Goal: Task Accomplishment & Management: Manage account settings

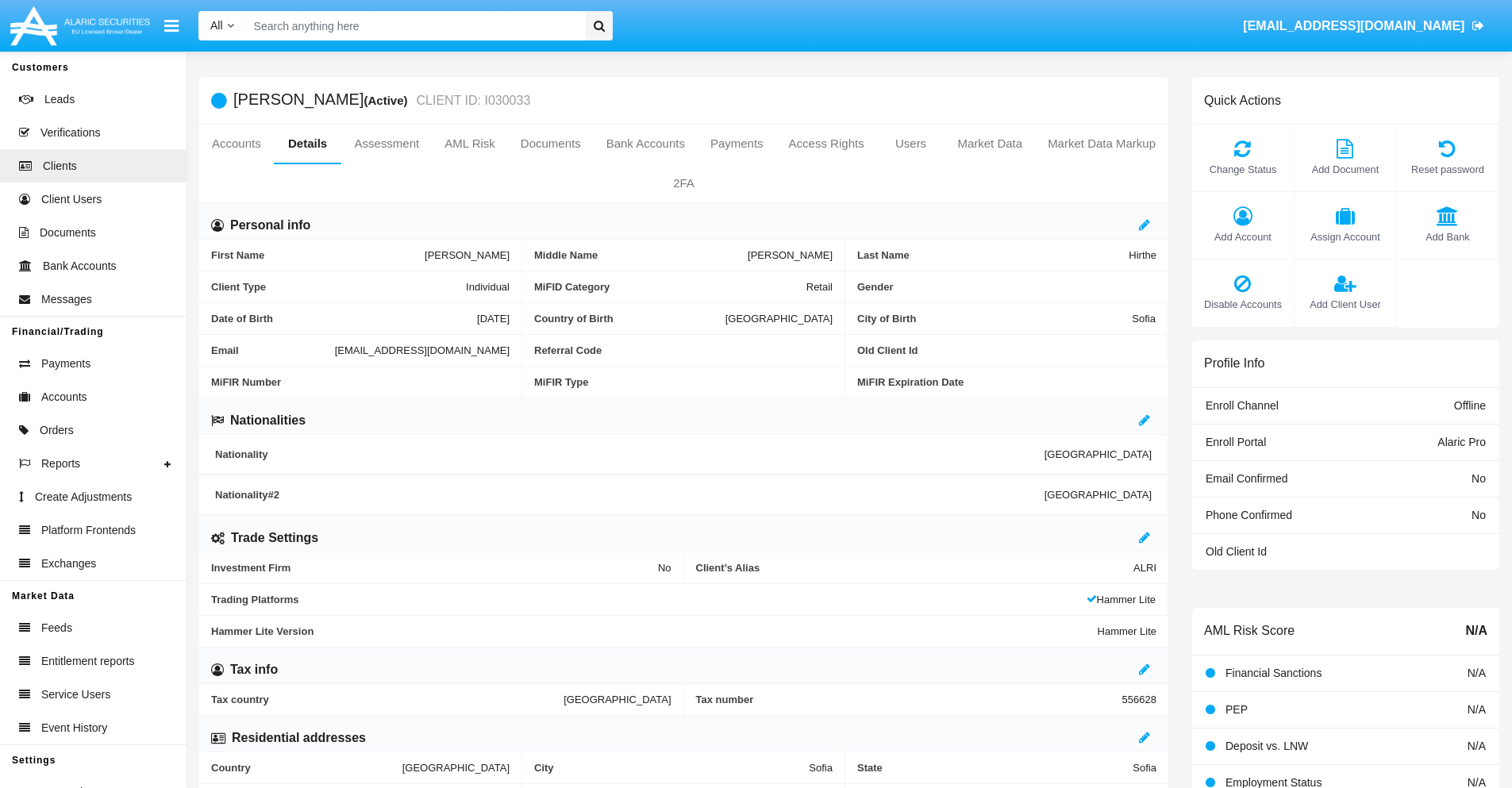
click at [1344, 304] on span "Add Client User" at bounding box center [1344, 303] width 86 height 15
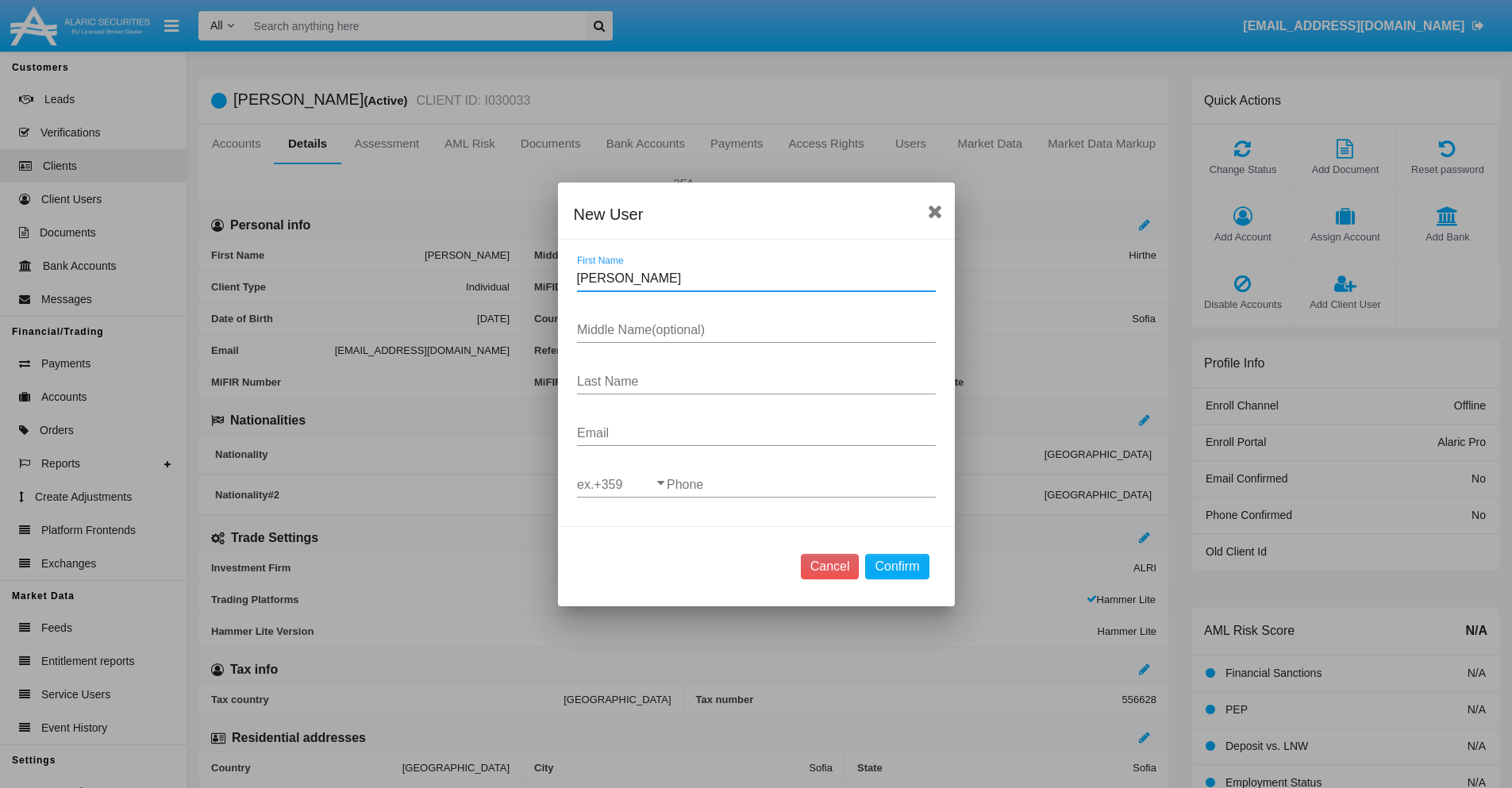
type input "[PERSON_NAME]"
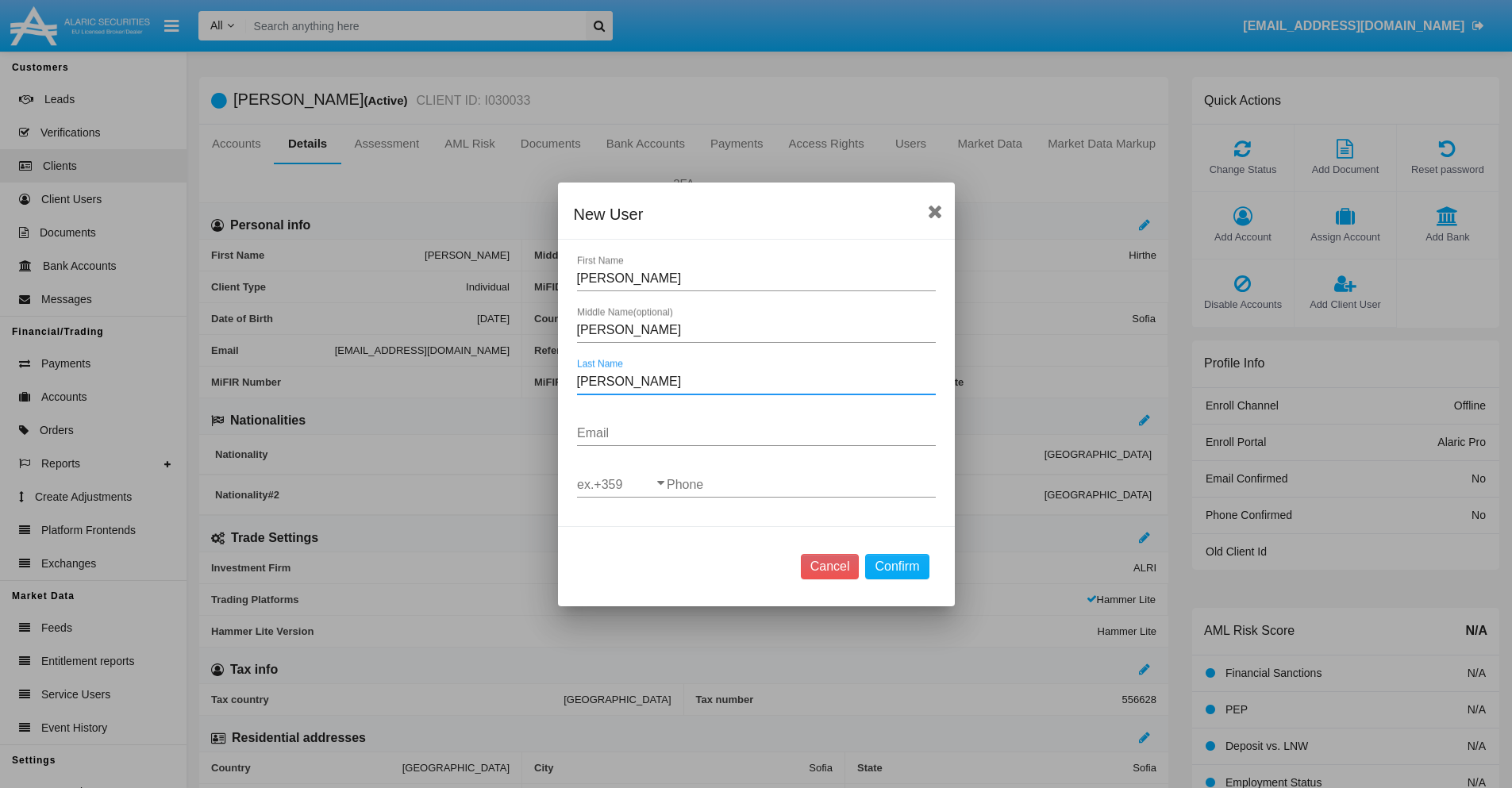
type input "[PERSON_NAME]"
type input "[DOMAIN_NAME][EMAIL_ADDRESS][DOMAIN_NAME]"
click at [622, 484] on input "ex.+359" at bounding box center [622, 485] width 90 height 15
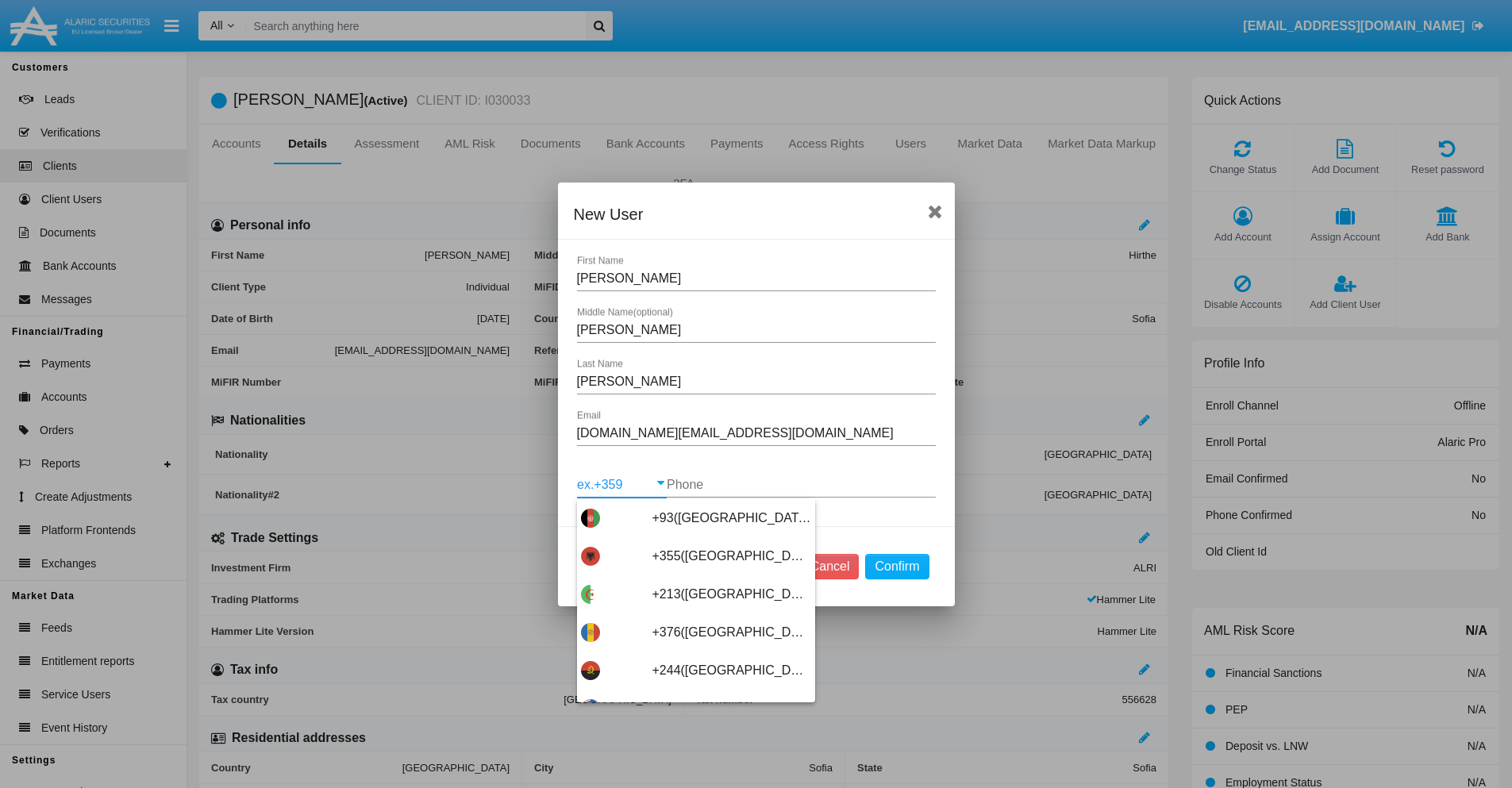
type input "+263([GEOGRAPHIC_DATA])"
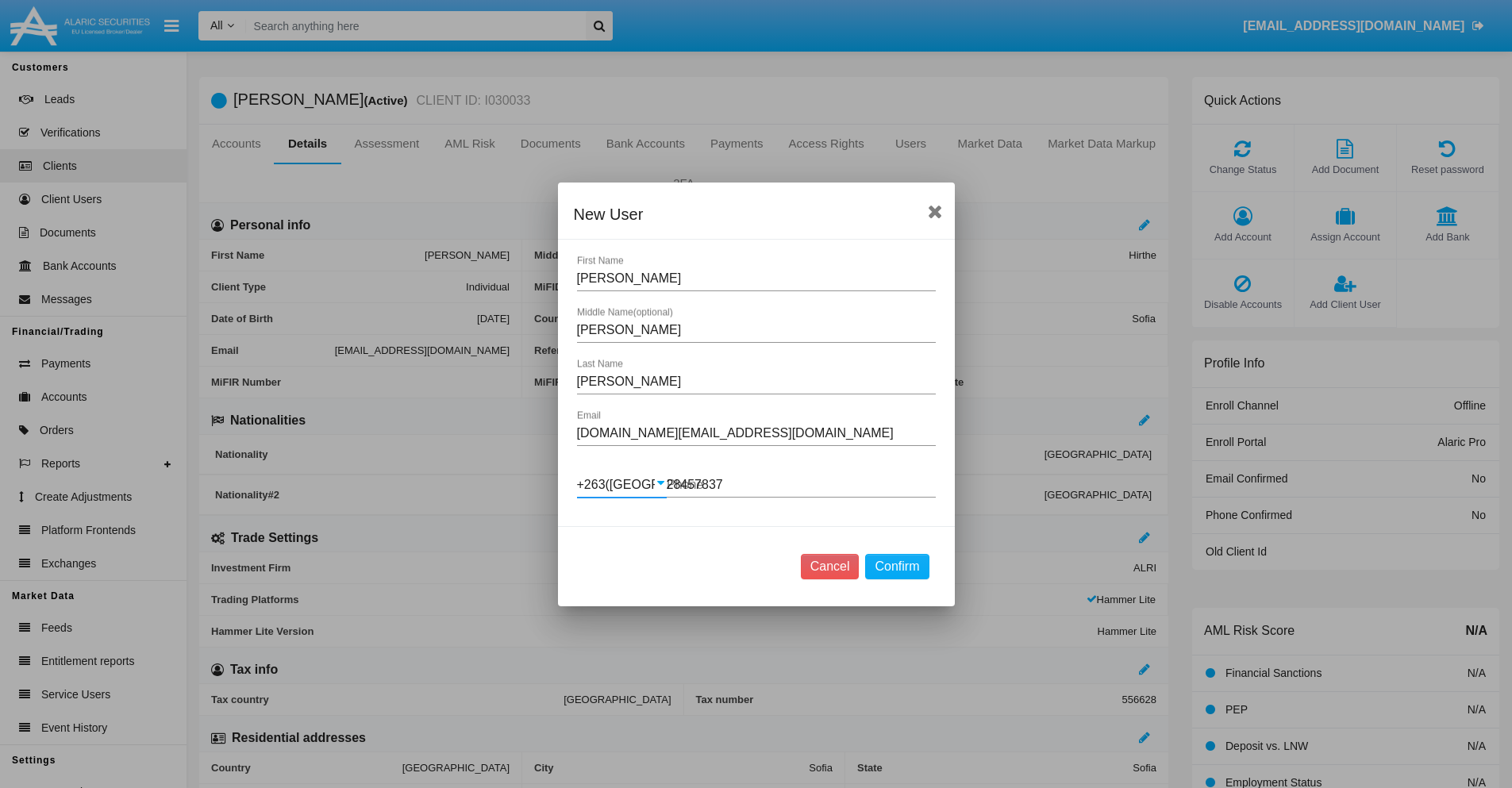
type input "284578379"
click at [896, 566] on button "Confirm" at bounding box center [896, 566] width 63 height 25
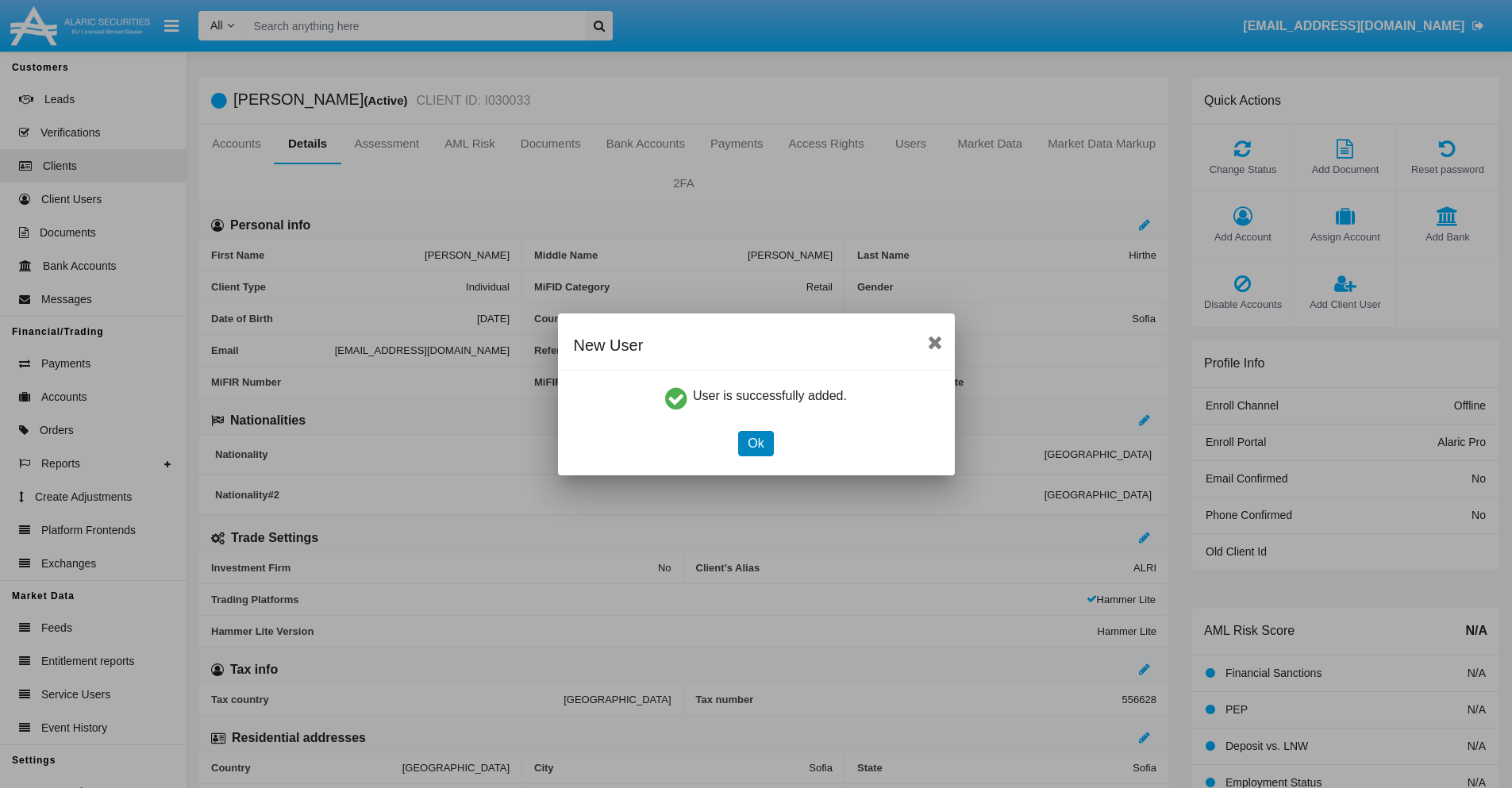
click at [756, 442] on button "Ok" at bounding box center [756, 442] width 35 height 25
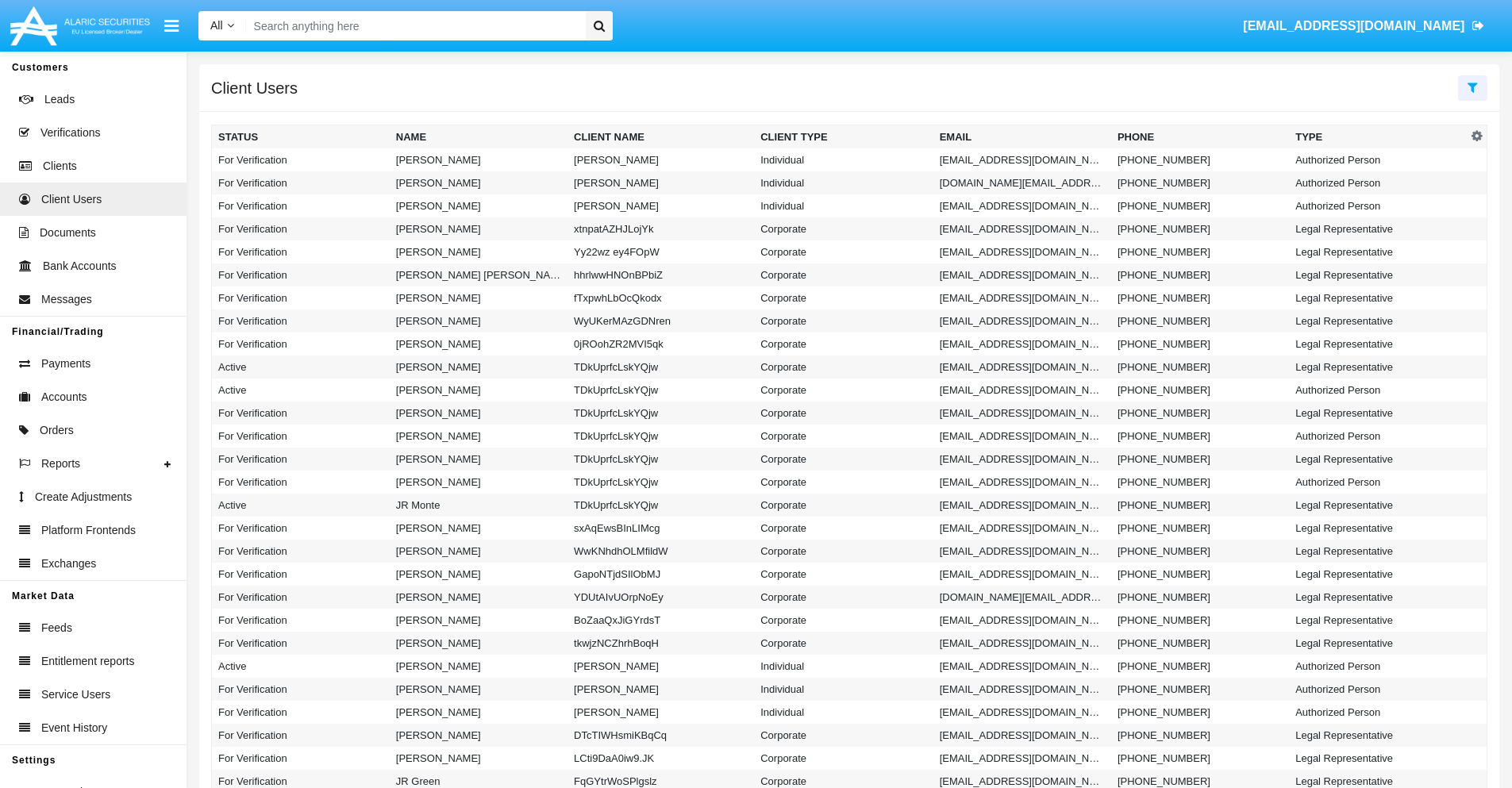
click at [1472, 86] on icon at bounding box center [1472, 87] width 10 height 13
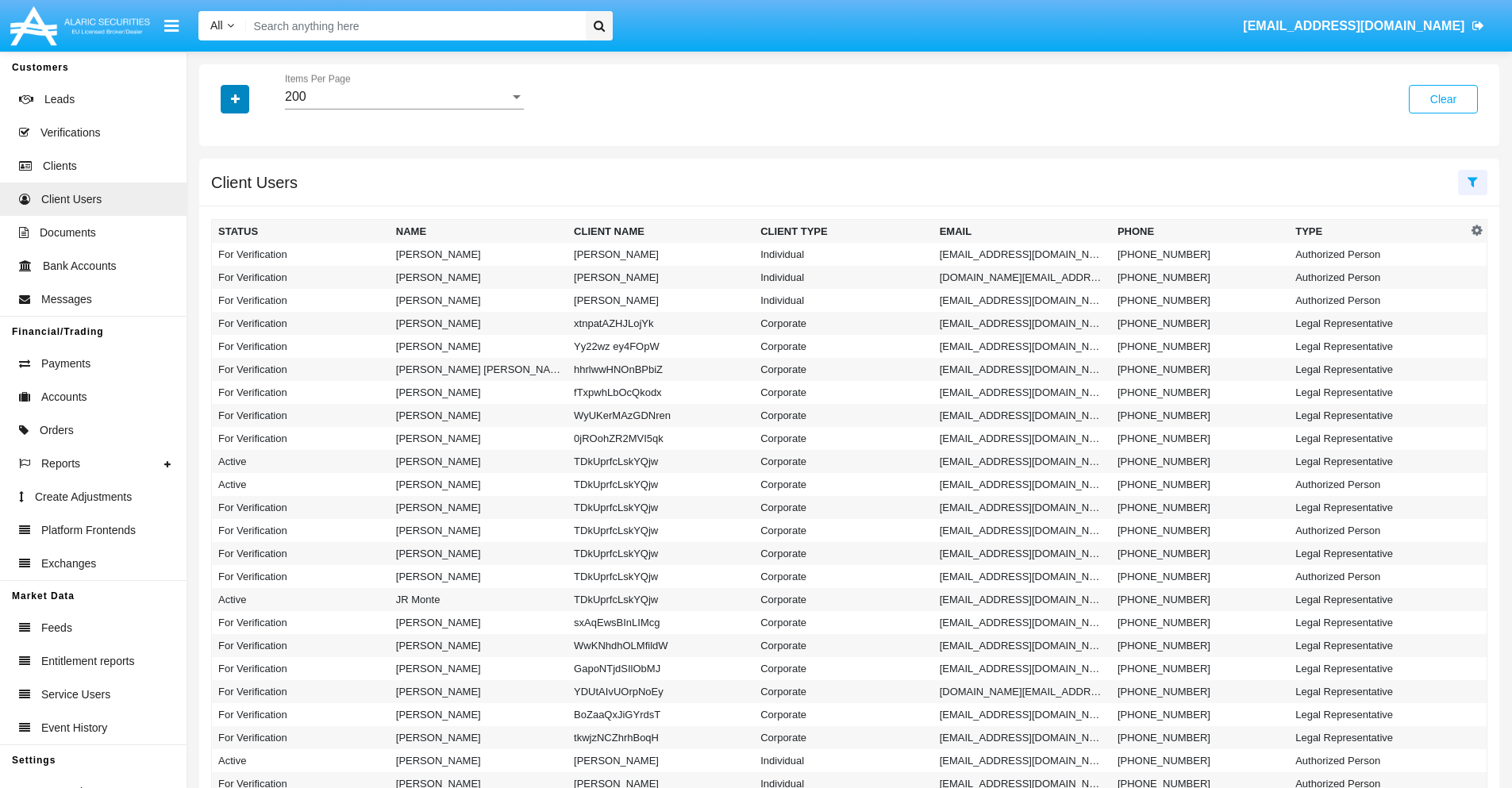
click at [235, 98] on icon "button" at bounding box center [235, 98] width 9 height 11
click at [246, 200] on span "Email" at bounding box center [246, 200] width 32 height 19
click at [218, 207] on input "Email" at bounding box center [218, 207] width 1 height 1
checkbox input "true"
click at [235, 98] on icon "button" at bounding box center [235, 98] width 9 height 11
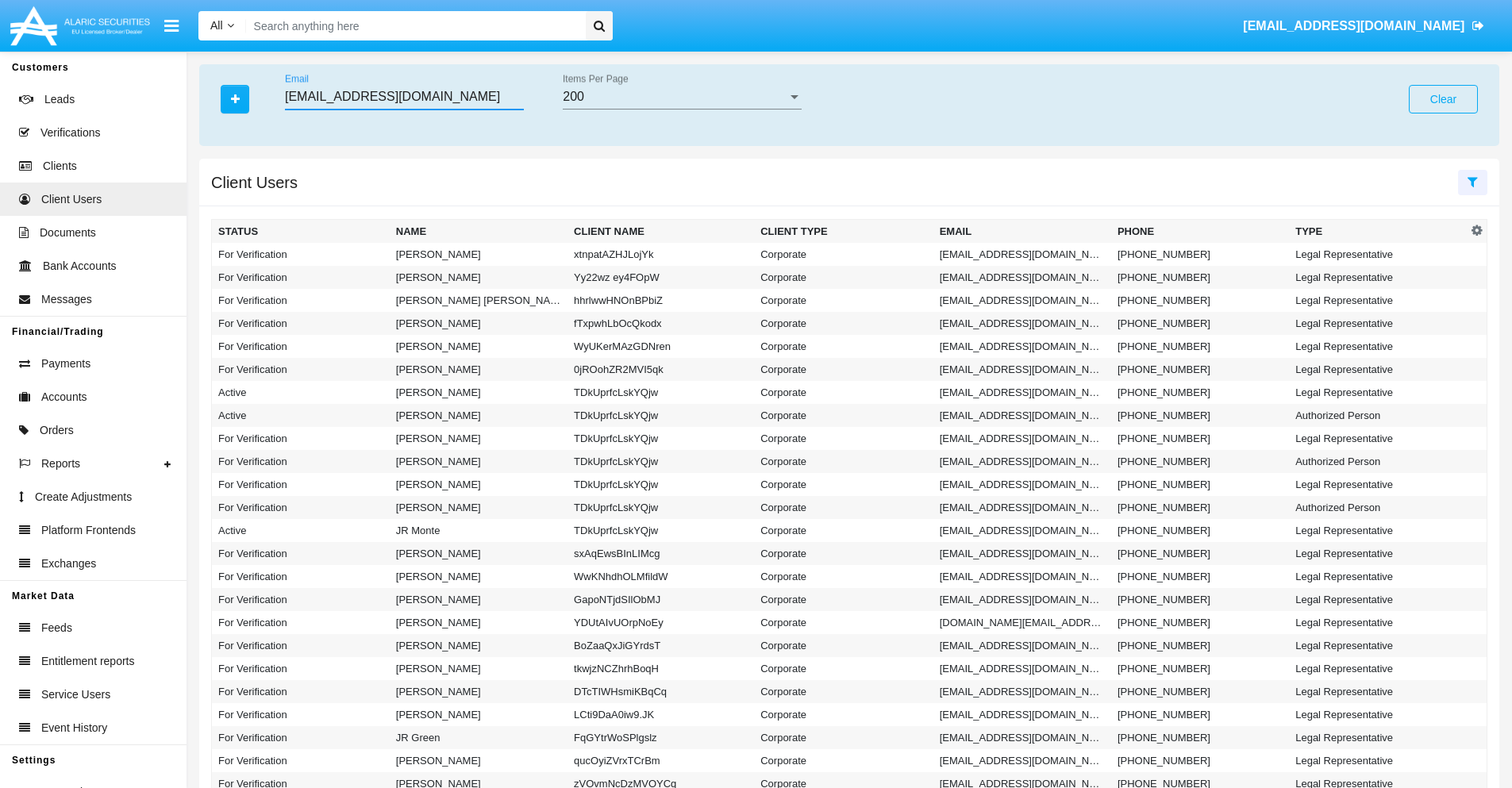
click at [404, 97] on input "v0in8d@v754mdj.bg" at bounding box center [405, 97] width 239 height 15
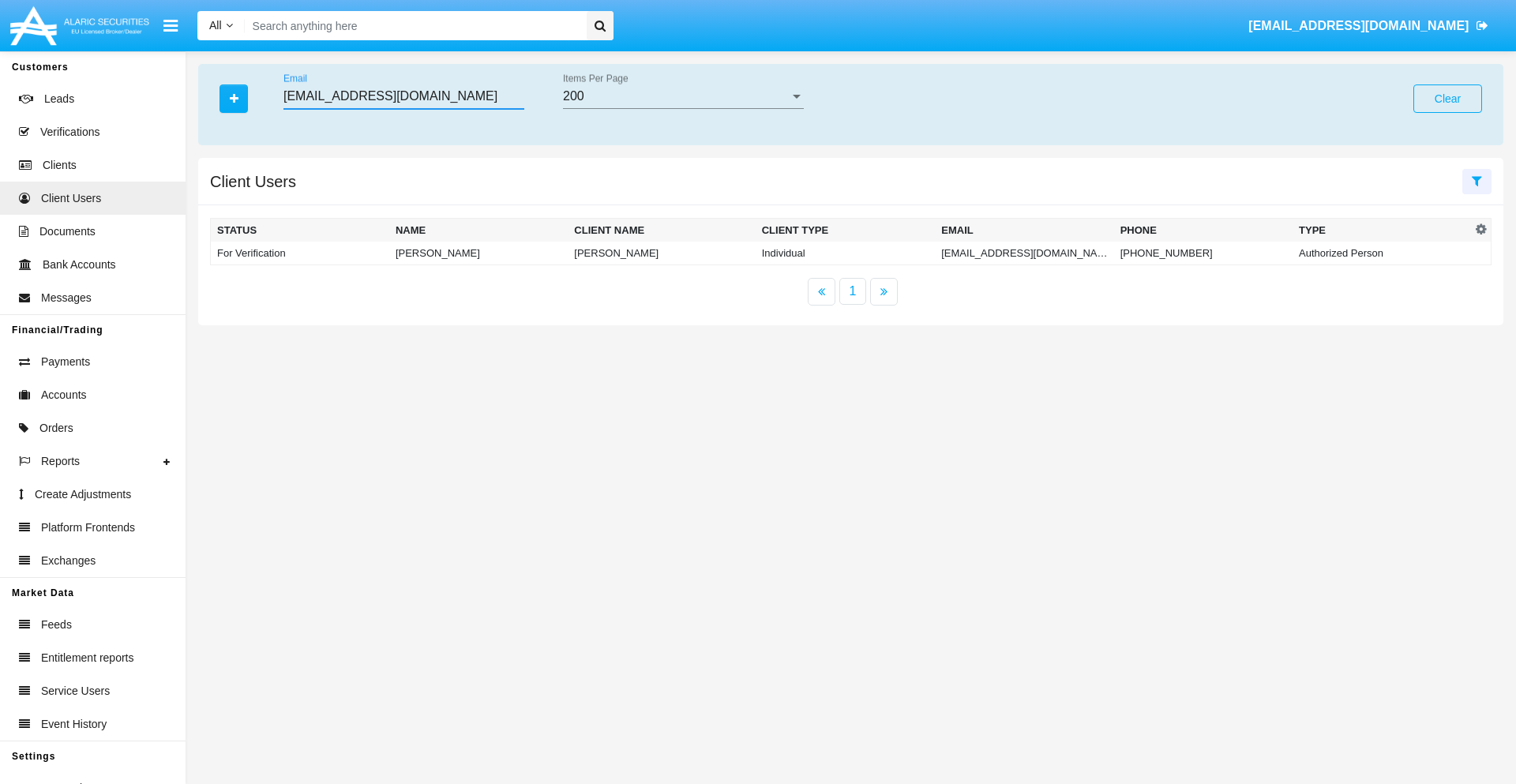
type input "v0in8d@v754mdj.bg"
click at [1018, 253] on td "v0in8d@v754mdj.bg" at bounding box center [1023, 254] width 178 height 24
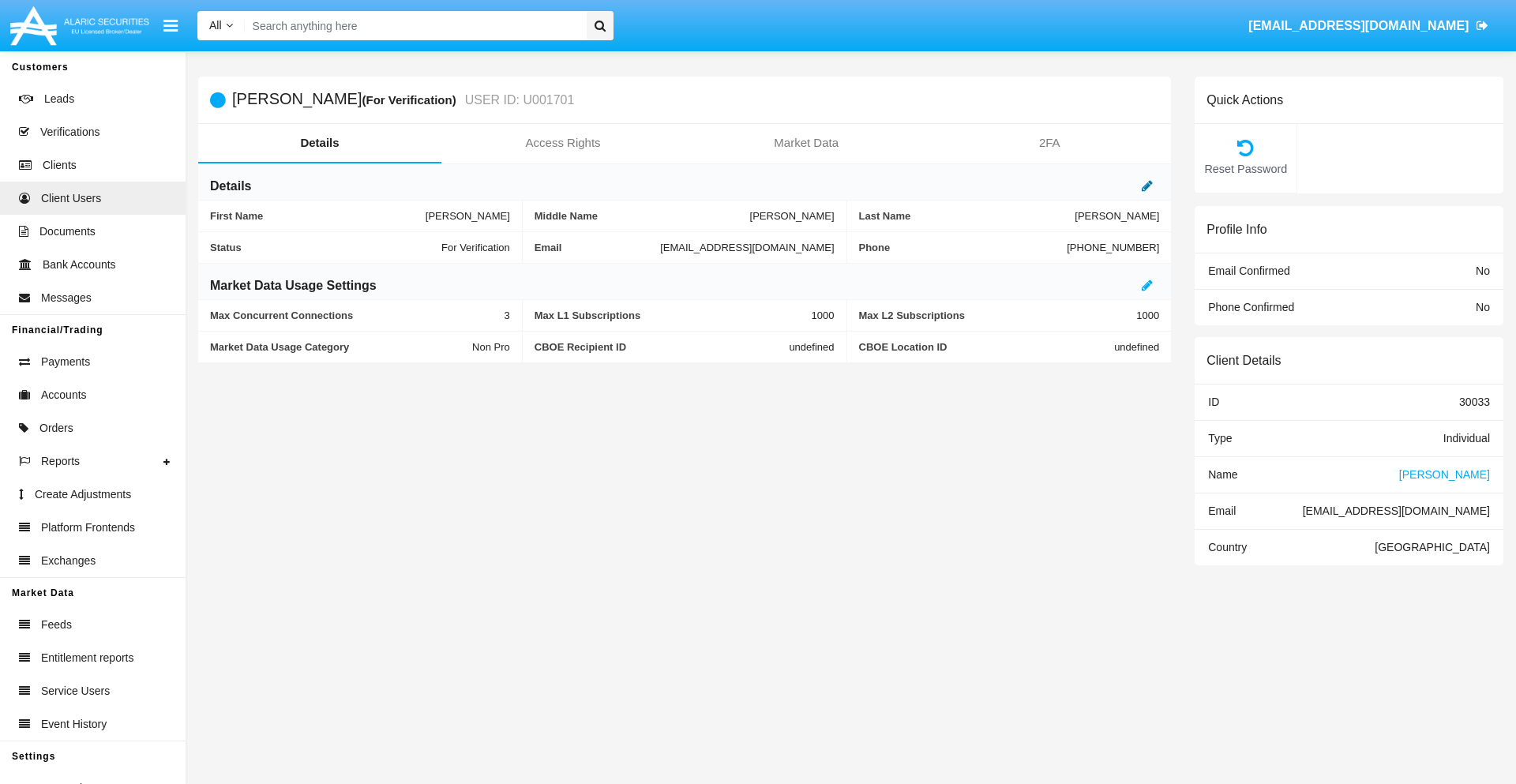
click at [1147, 186] on icon at bounding box center [1146, 185] width 11 height 13
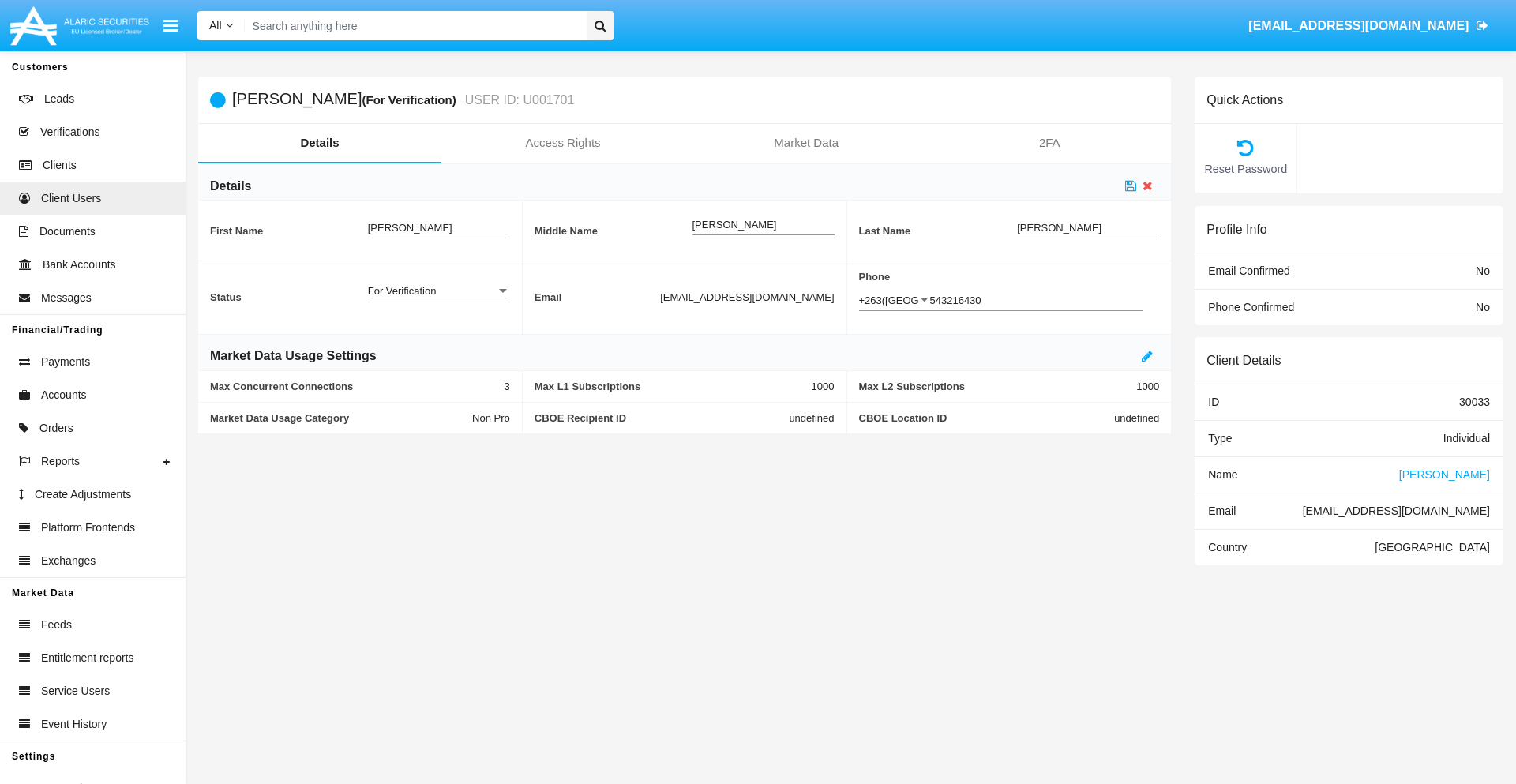
click at [438, 291] on div "For Verification" at bounding box center [432, 291] width 128 height 14
click at [438, 330] on span "Verified" at bounding box center [439, 330] width 142 height 31
click at [1131, 186] on icon at bounding box center [1130, 185] width 11 height 13
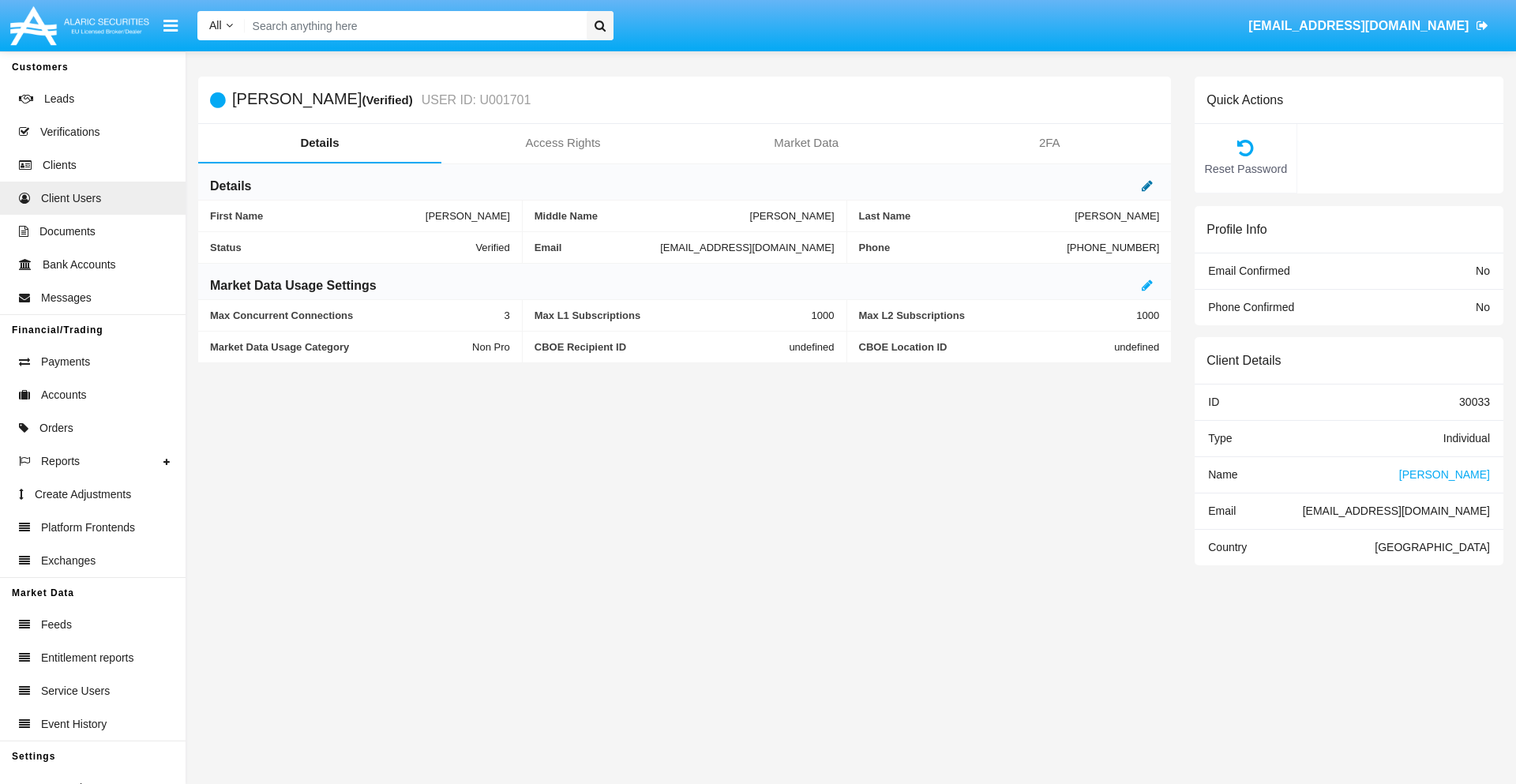
click at [1147, 186] on icon at bounding box center [1146, 185] width 11 height 13
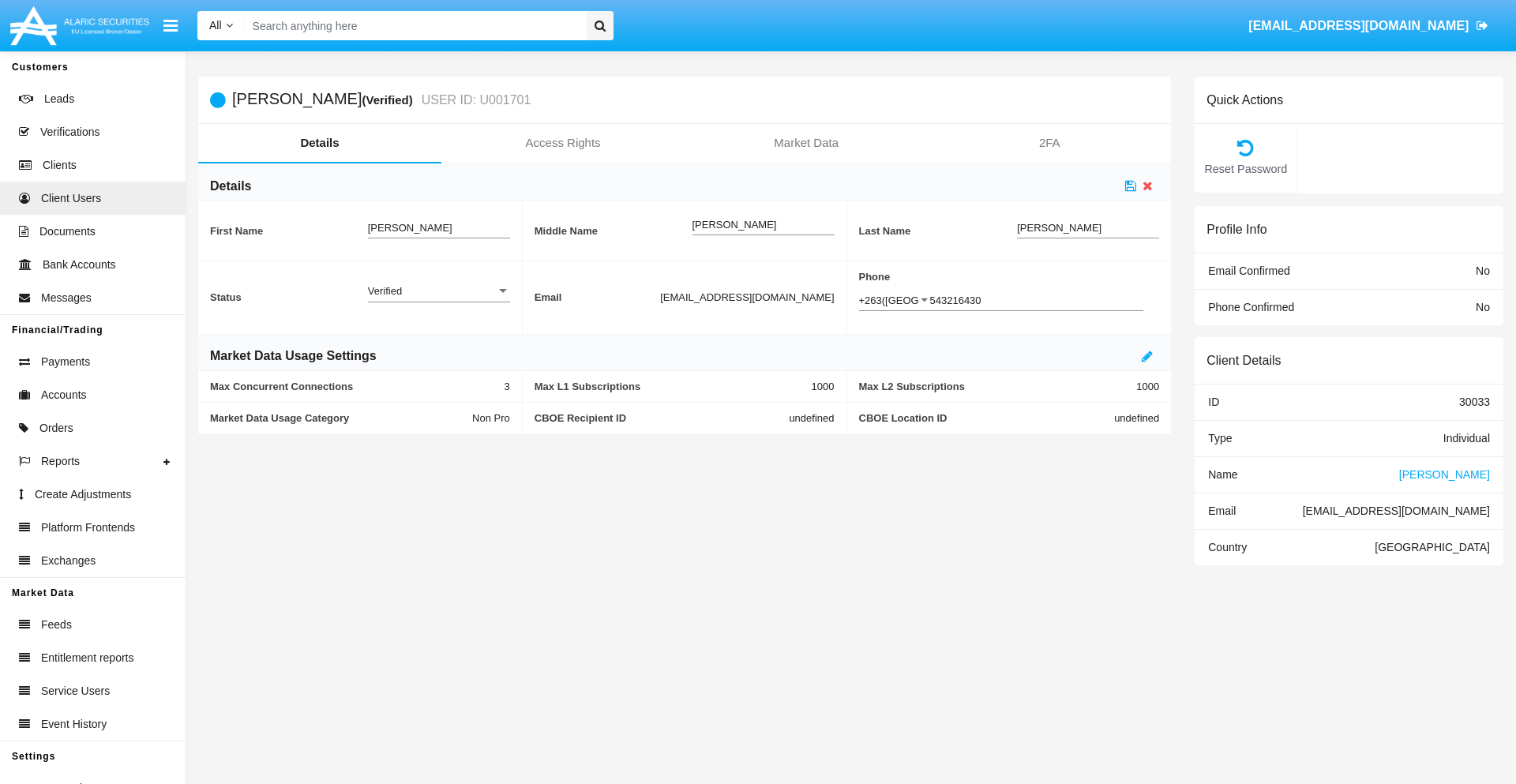
click at [438, 291] on div "Verified" at bounding box center [432, 291] width 128 height 14
click at [438, 299] on span "Active" at bounding box center [439, 299] width 142 height 31
click at [1131, 186] on icon at bounding box center [1130, 185] width 11 height 13
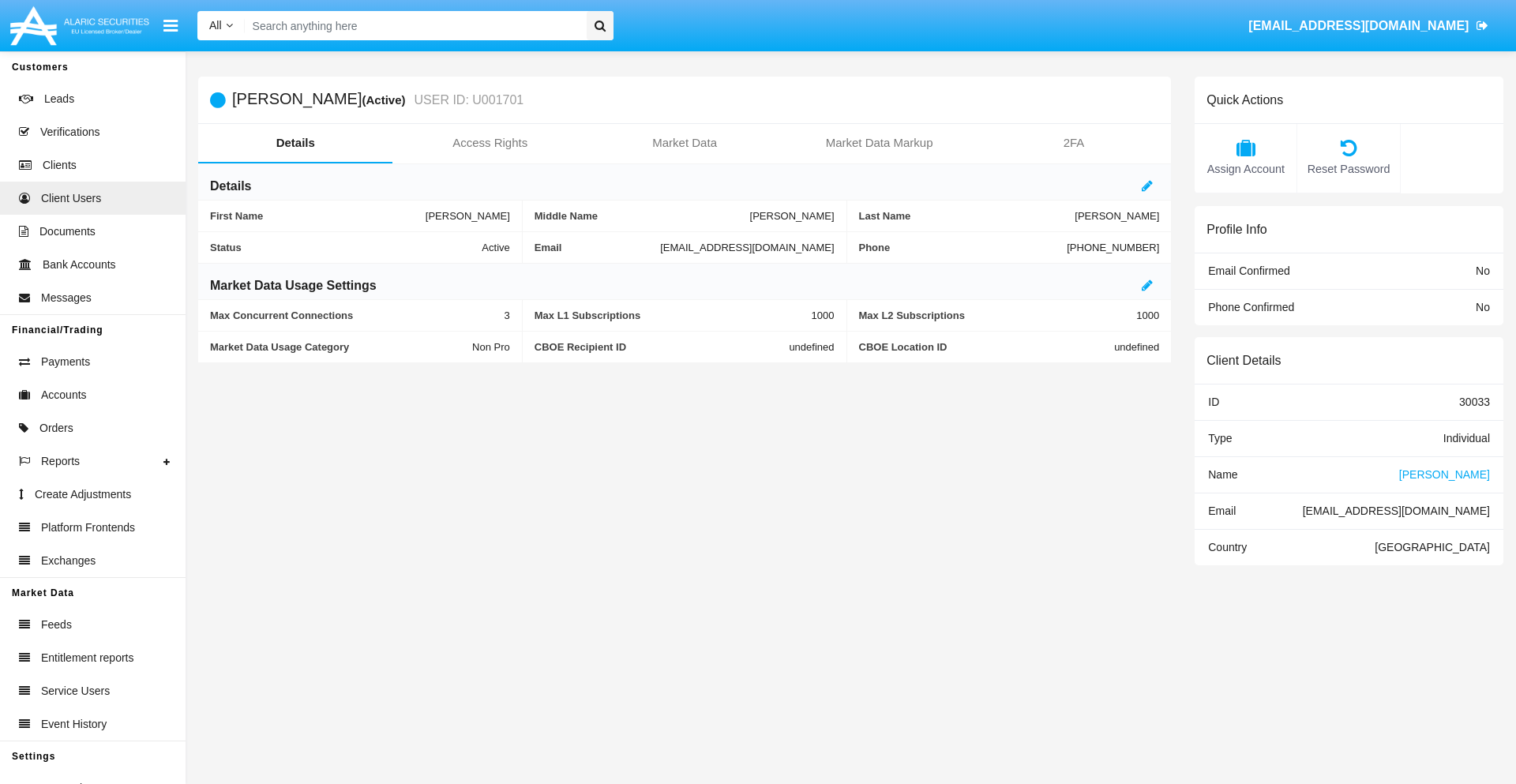
click at [1222, 474] on span "Name" at bounding box center [1223, 474] width 29 height 13
